Goal: Task Accomplishment & Management: Complete application form

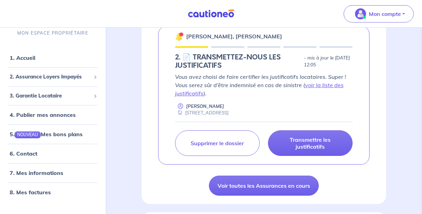
scroll to position [151, 0]
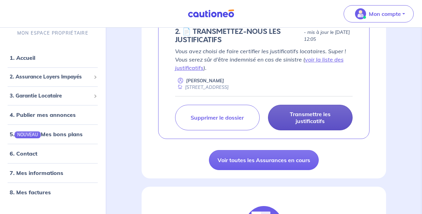
click at [319, 122] on p "Transmettre les justificatifs" at bounding box center [309, 117] width 67 height 14
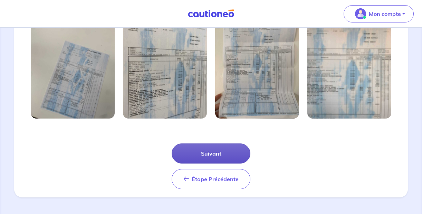
click at [223, 146] on button "Suivant" at bounding box center [210, 153] width 79 height 20
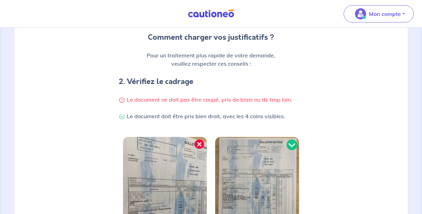
scroll to position [213, 0]
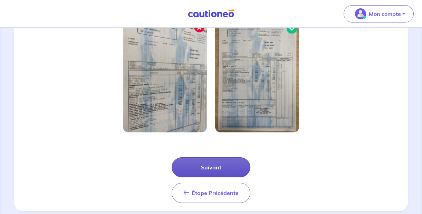
click at [219, 165] on button "Suivant" at bounding box center [210, 167] width 79 height 20
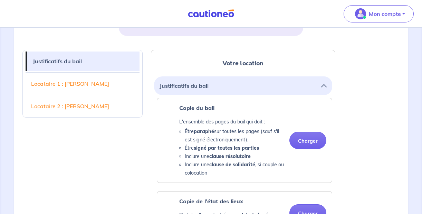
scroll to position [158, 0]
click at [304, 138] on button "Charger" at bounding box center [307, 139] width 37 height 17
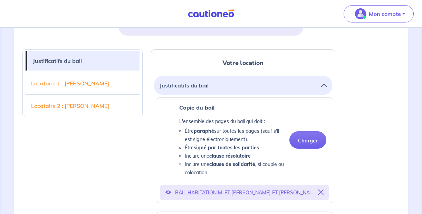
scroll to position [274, 0]
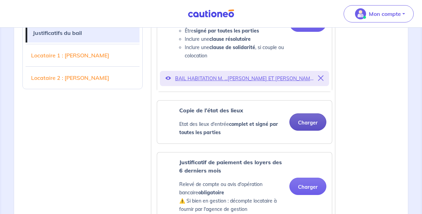
click at [302, 127] on button "Charger" at bounding box center [307, 121] width 37 height 17
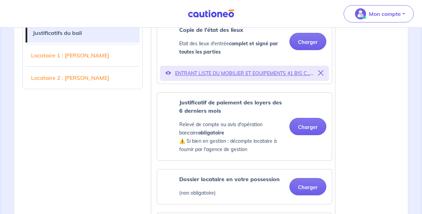
scroll to position [366, 0]
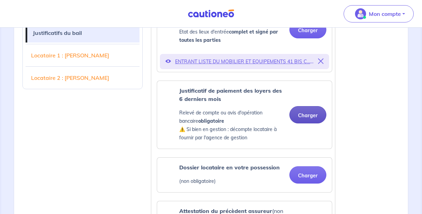
click at [313, 118] on button "Charger" at bounding box center [307, 114] width 37 height 17
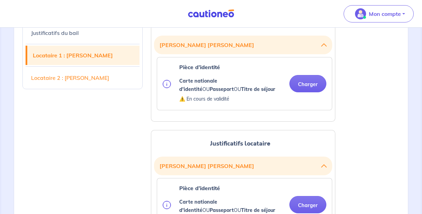
scroll to position [672, 0]
click at [314, 86] on button "Charger" at bounding box center [307, 83] width 37 height 17
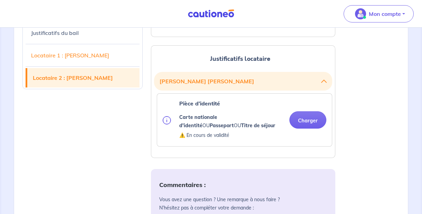
scroll to position [788, 0]
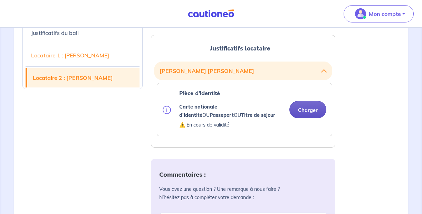
click at [304, 112] on button "Charger" at bounding box center [307, 109] width 37 height 17
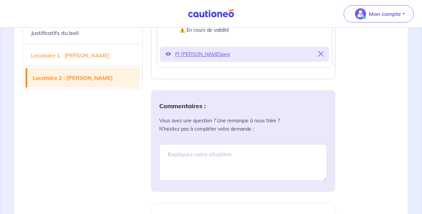
scroll to position [884, 0]
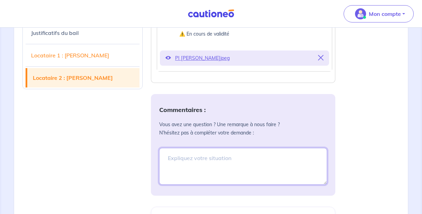
click at [188, 158] on textarea at bounding box center [243, 166] width 168 height 37
type textarea "M"
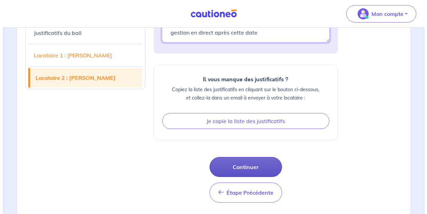
scroll to position [1031, 0]
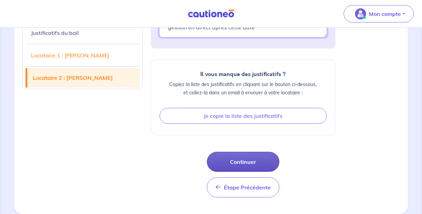
type textarea "La gérance de ma maison est dans les mains de l'agence immobilière Hadimmo jusq…"
click at [253, 160] on button "Continuer" at bounding box center [243, 161] width 72 height 20
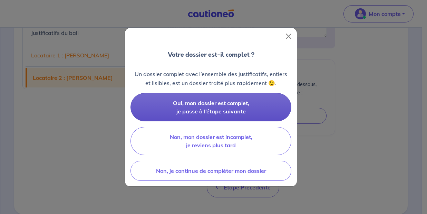
click at [255, 108] on button "Oui, mon dossier est complet, je passe à l’étape suivante" at bounding box center [210, 107] width 161 height 28
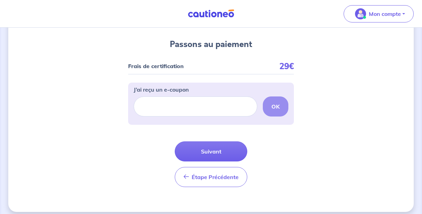
scroll to position [59, 0]
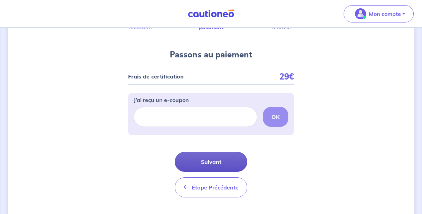
click at [220, 160] on button "Suivant" at bounding box center [211, 161] width 72 height 20
